Goal: Check status: Check status

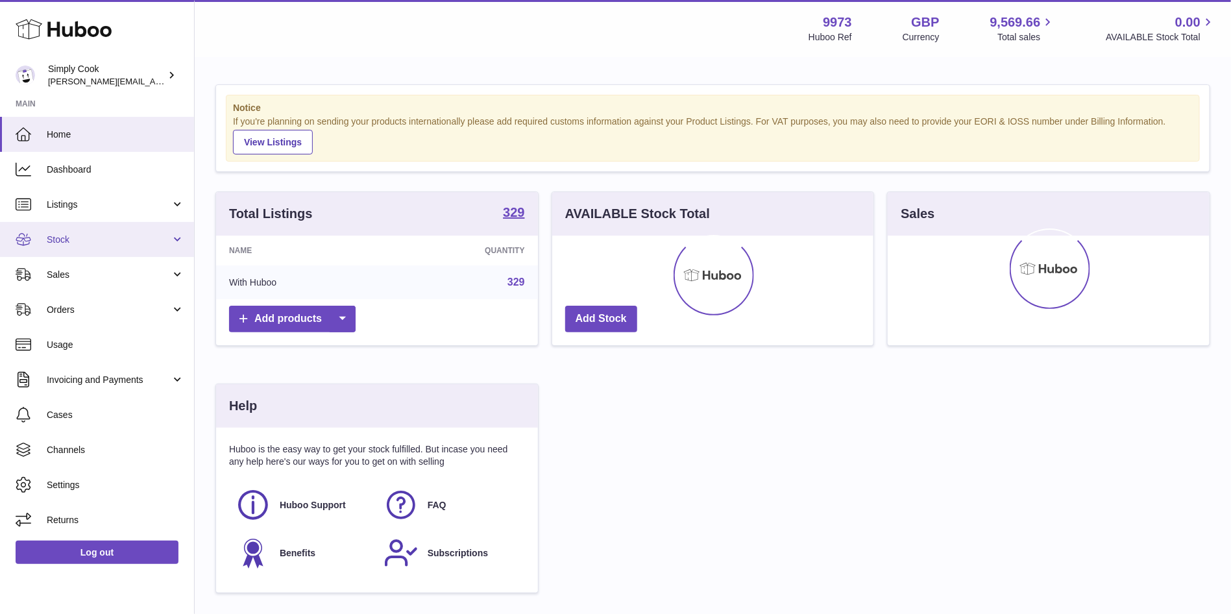
click at [81, 236] on span "Stock" at bounding box center [109, 240] width 124 height 12
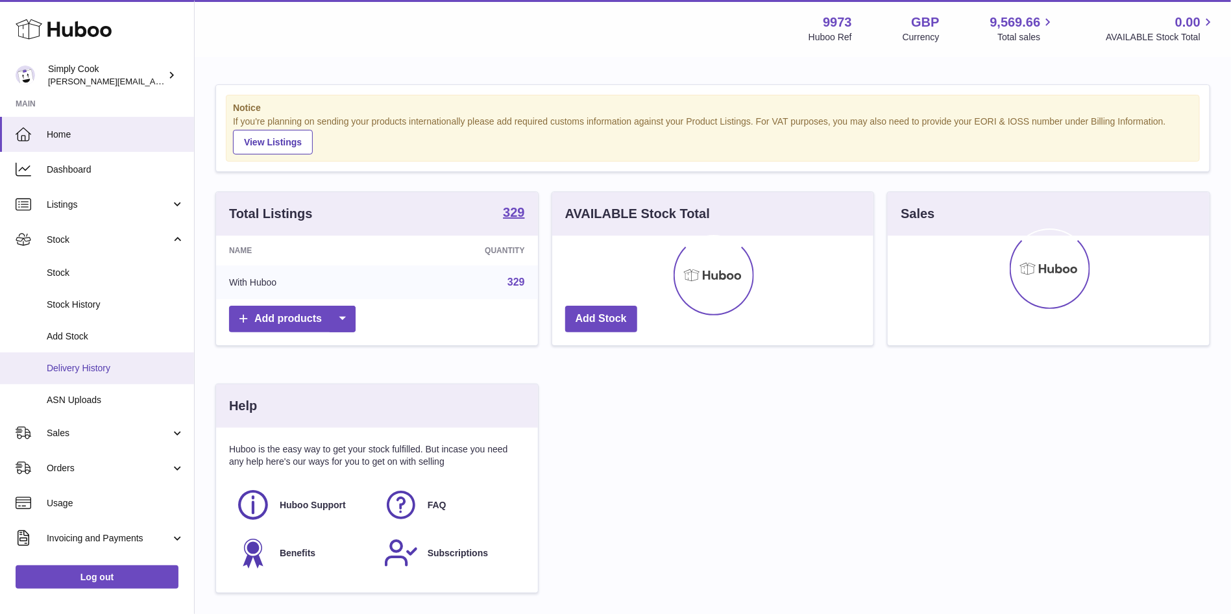
click at [95, 376] on link "Delivery History" at bounding box center [97, 368] width 194 height 32
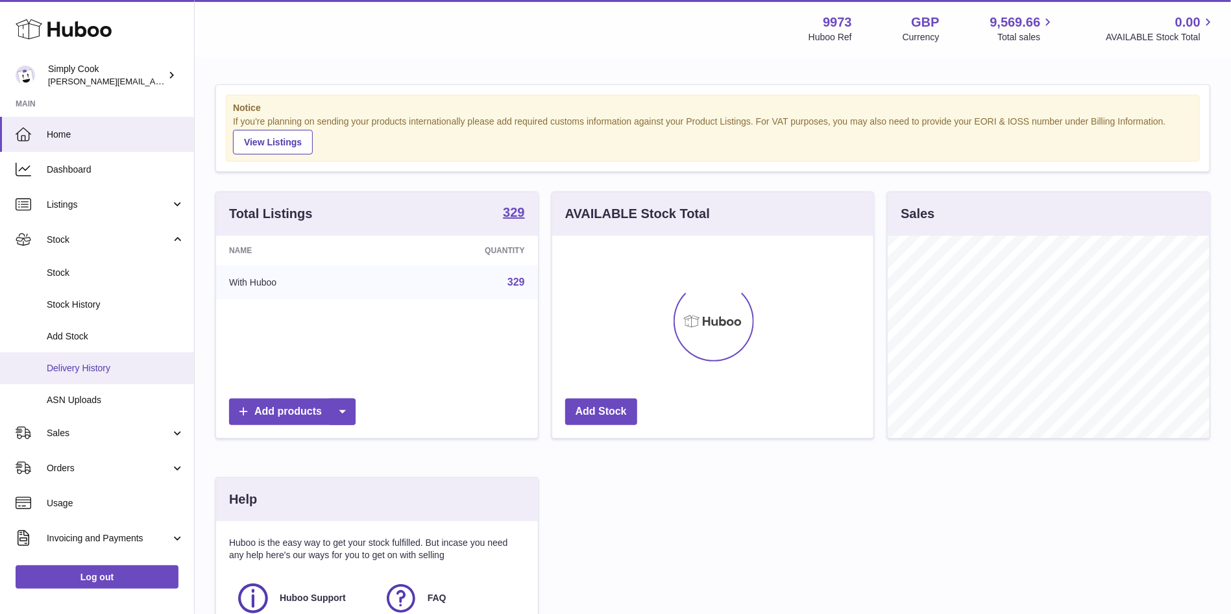
scroll to position [202, 322]
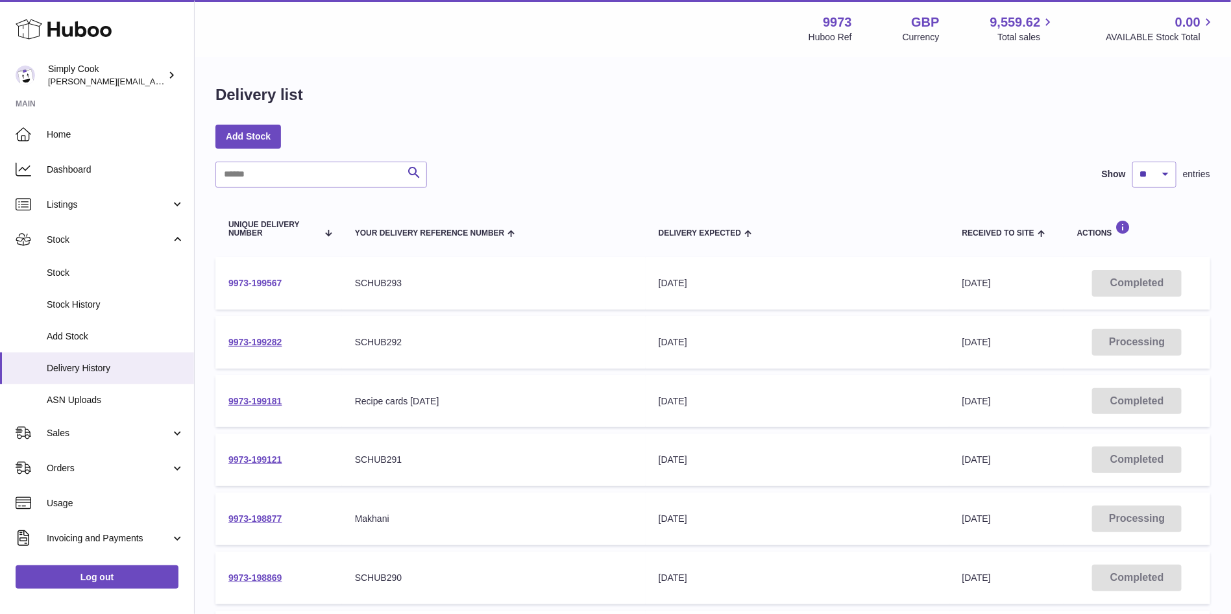
click at [263, 280] on link "9973-199567" at bounding box center [255, 283] width 54 height 10
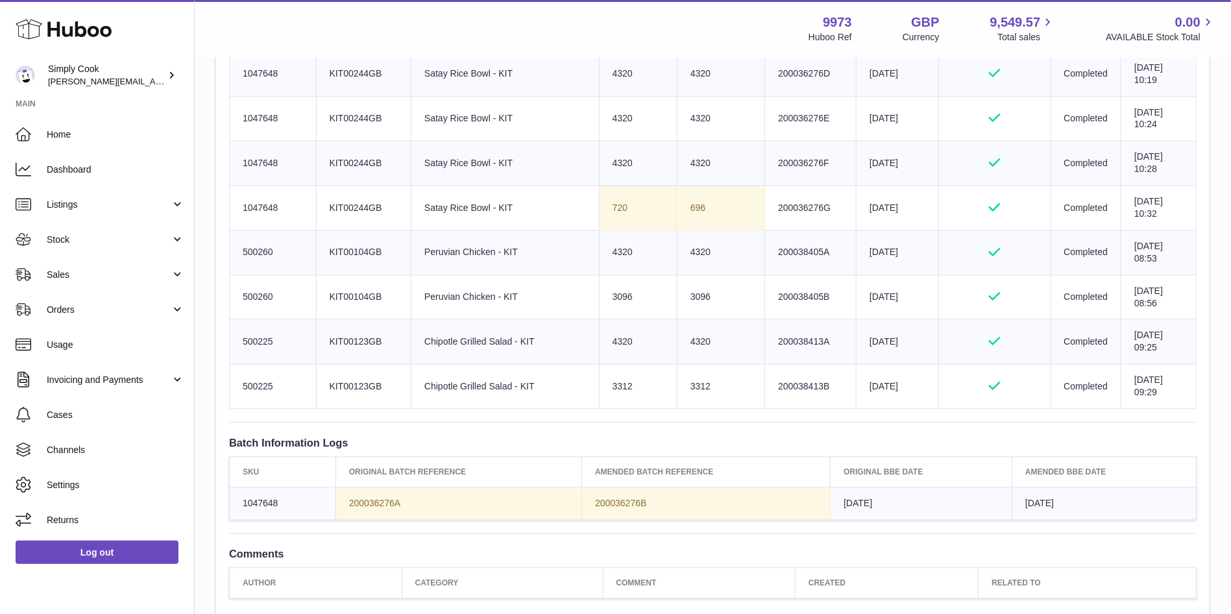
scroll to position [1505, 0]
